Goal: Task Accomplishment & Management: Use online tool/utility

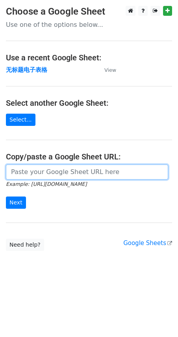
click at [18, 177] on input "url" at bounding box center [87, 172] width 163 height 15
paste input "[URL][DOMAIN_NAME]"
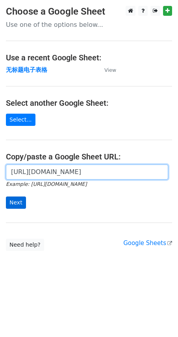
type input "[URL][DOMAIN_NAME]"
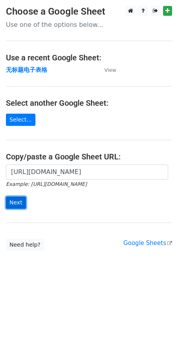
scroll to position [0, 0]
click at [19, 198] on input "Next" at bounding box center [16, 203] width 20 height 12
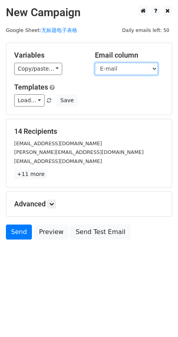
click at [140, 71] on select "Name E-mail" at bounding box center [126, 69] width 63 height 12
click at [95, 63] on select "Name E-mail" at bounding box center [126, 69] width 63 height 12
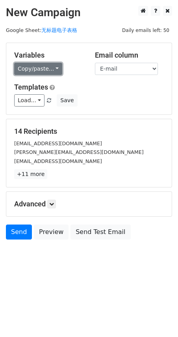
click at [54, 69] on link "Copy/paste..." at bounding box center [38, 69] width 48 height 12
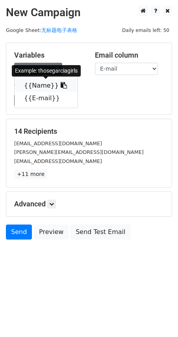
click at [45, 85] on link "{{Name}}" at bounding box center [46, 85] width 63 height 13
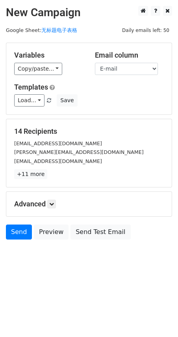
click at [49, 202] on h5 "Advanced" at bounding box center [89, 204] width 150 height 9
click at [53, 202] on icon at bounding box center [51, 204] width 5 height 5
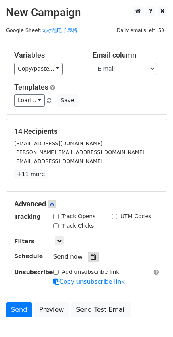
click at [93, 254] on icon at bounding box center [92, 257] width 5 height 6
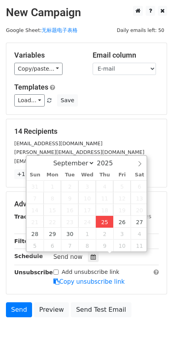
type input "2025-09-25 18:01"
type input "06"
type input "01"
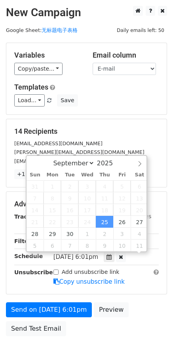
scroll to position [0, 0]
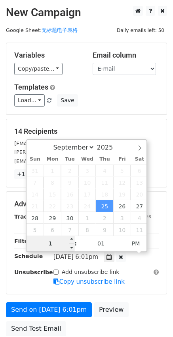
type input "10"
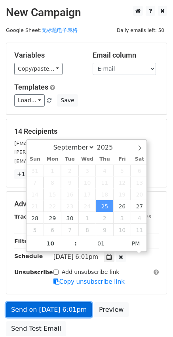
type input "2025-09-25 22:01"
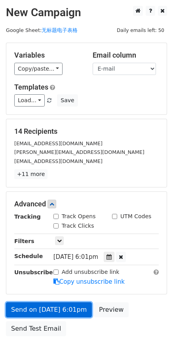
click at [24, 310] on link "Send on Sep 25 at 6:01pm" at bounding box center [49, 309] width 86 height 15
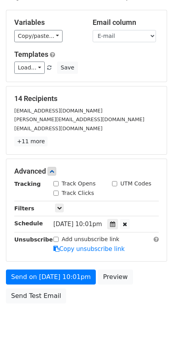
scroll to position [66, 0]
